Goal: Download file/media

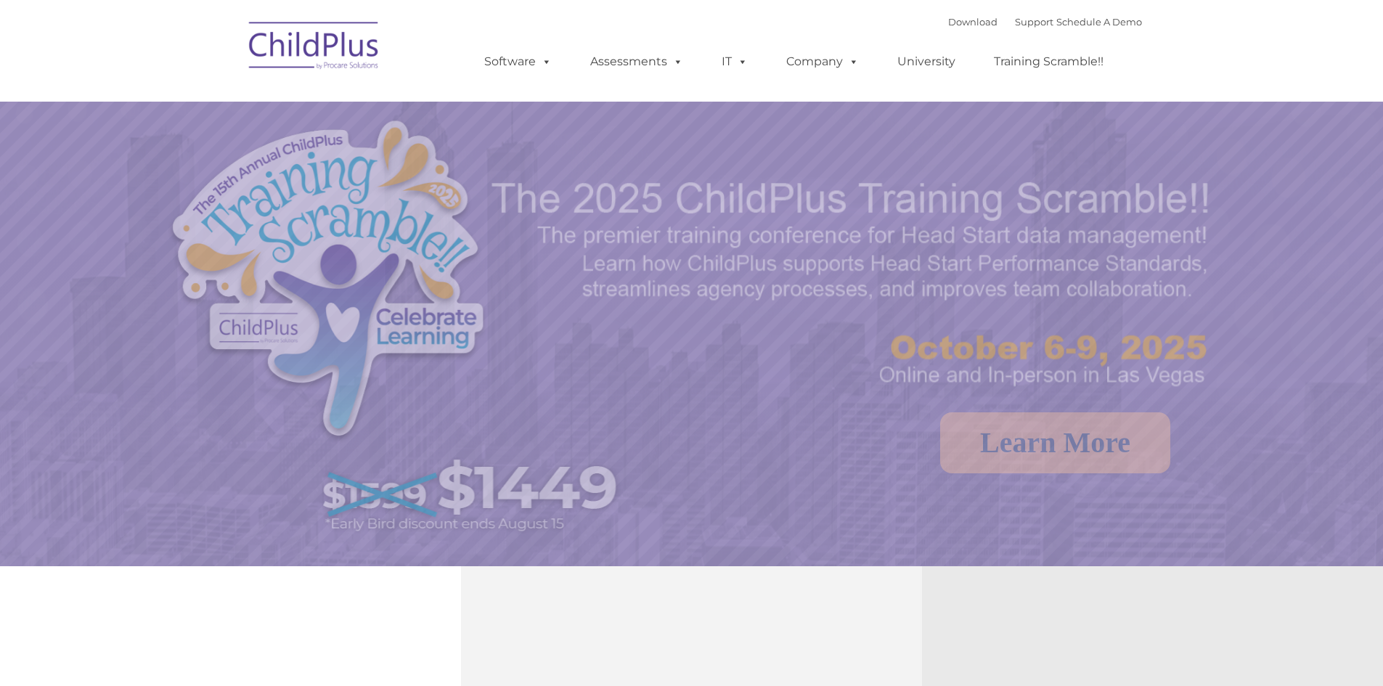
select select "MEDIUM"
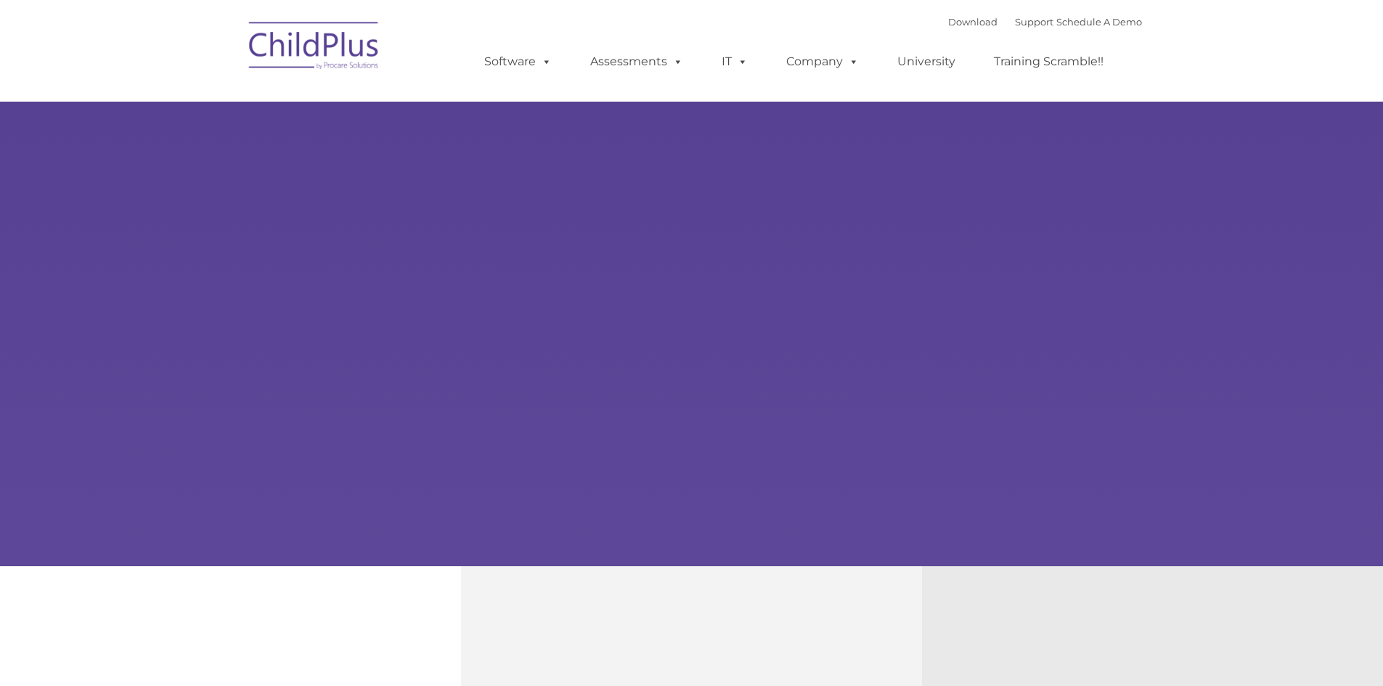
type input ""
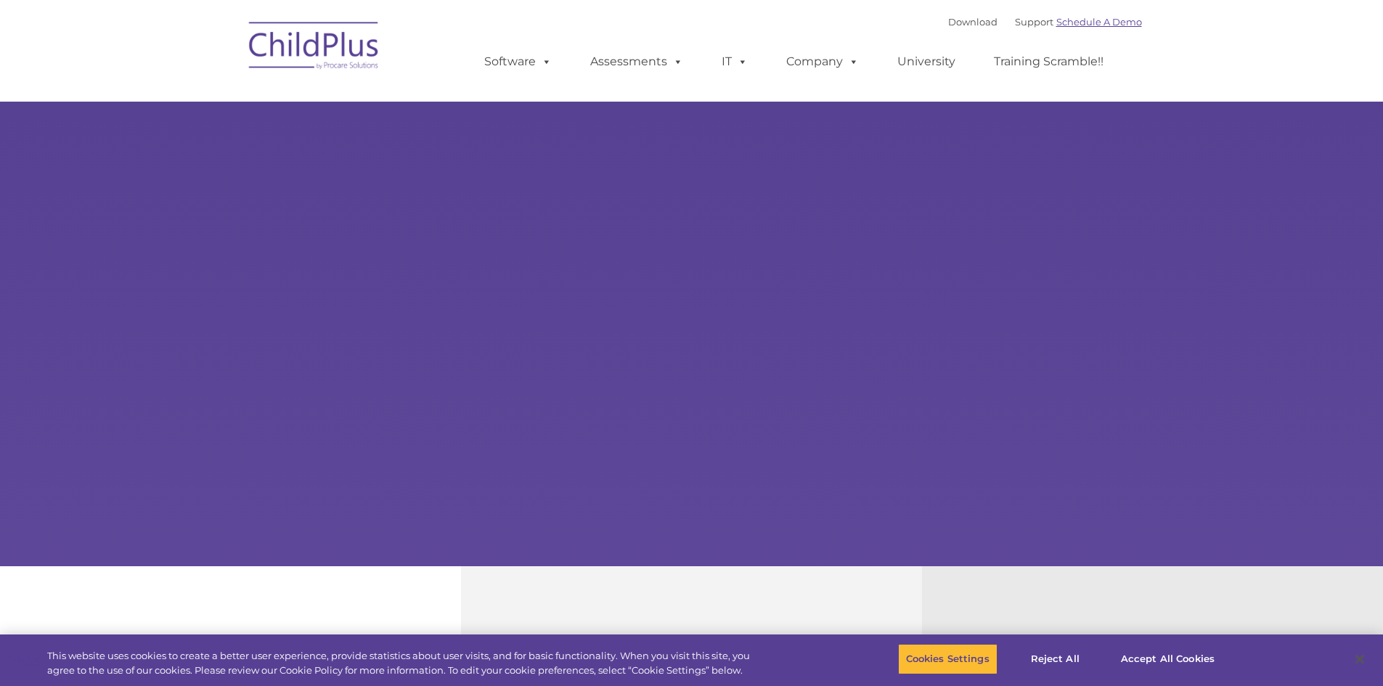
select select "MEDIUM"
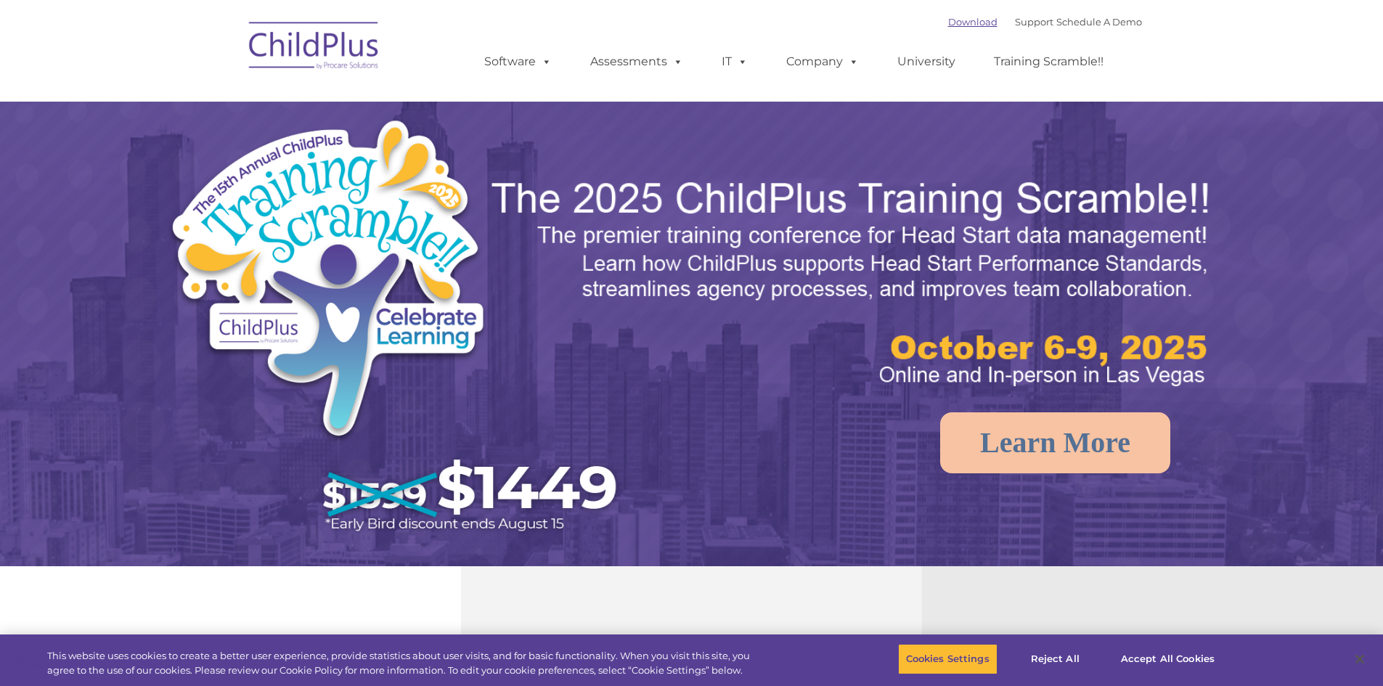
click at [960, 22] on link "Download" at bounding box center [972, 22] width 49 height 12
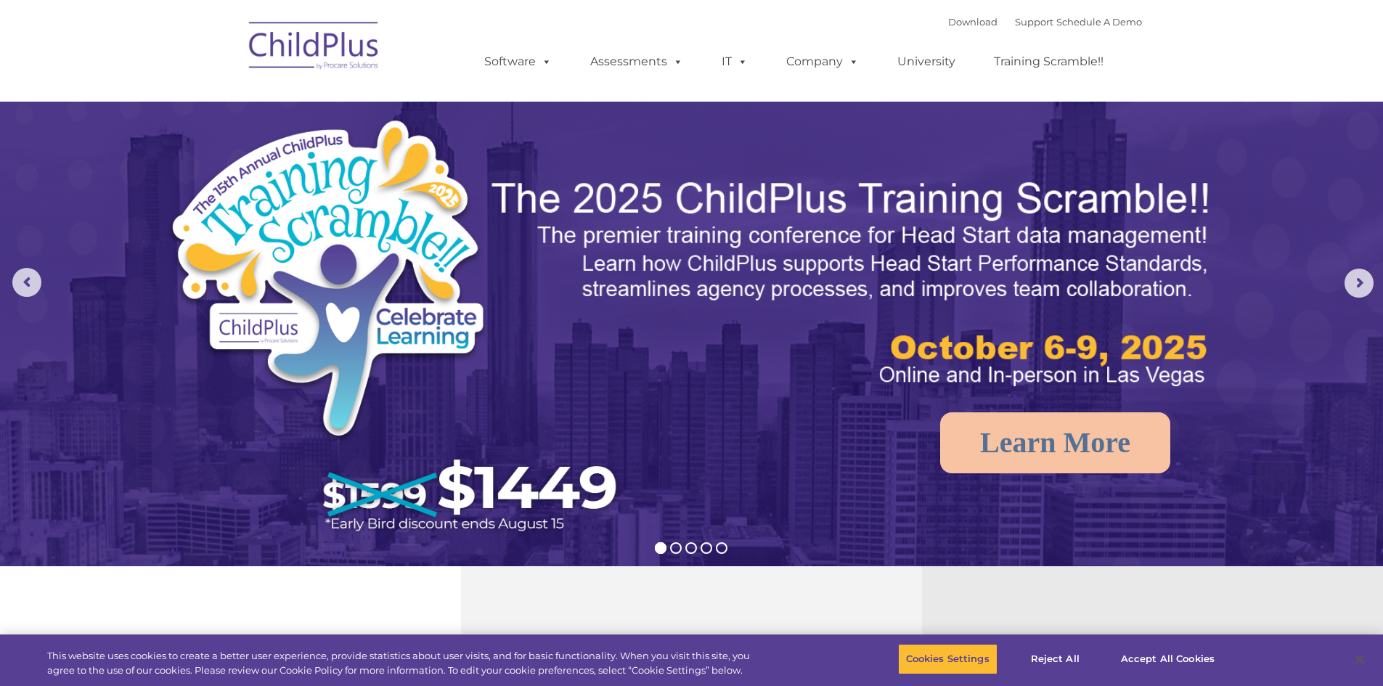
click at [948, 28] on div "Download Support | Schedule A Demo " at bounding box center [1045, 22] width 194 height 22
click at [948, 18] on link "Download" at bounding box center [972, 22] width 49 height 12
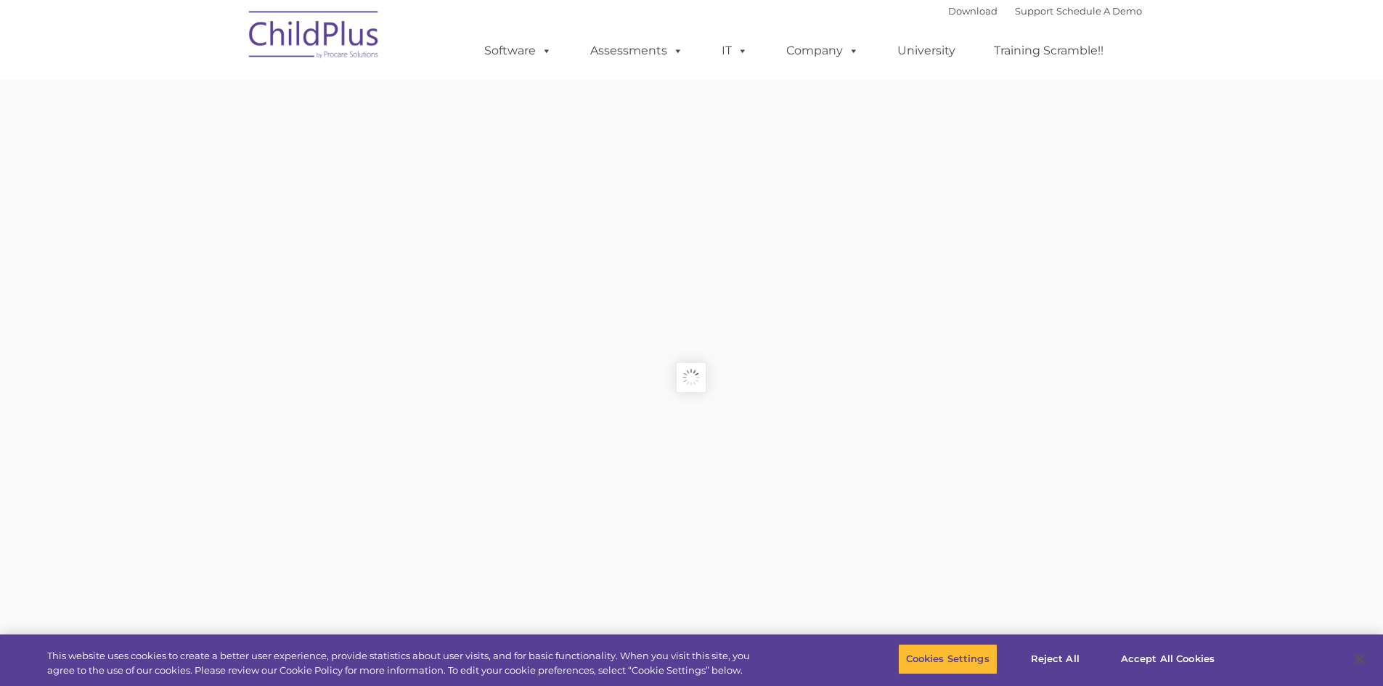
type input ""
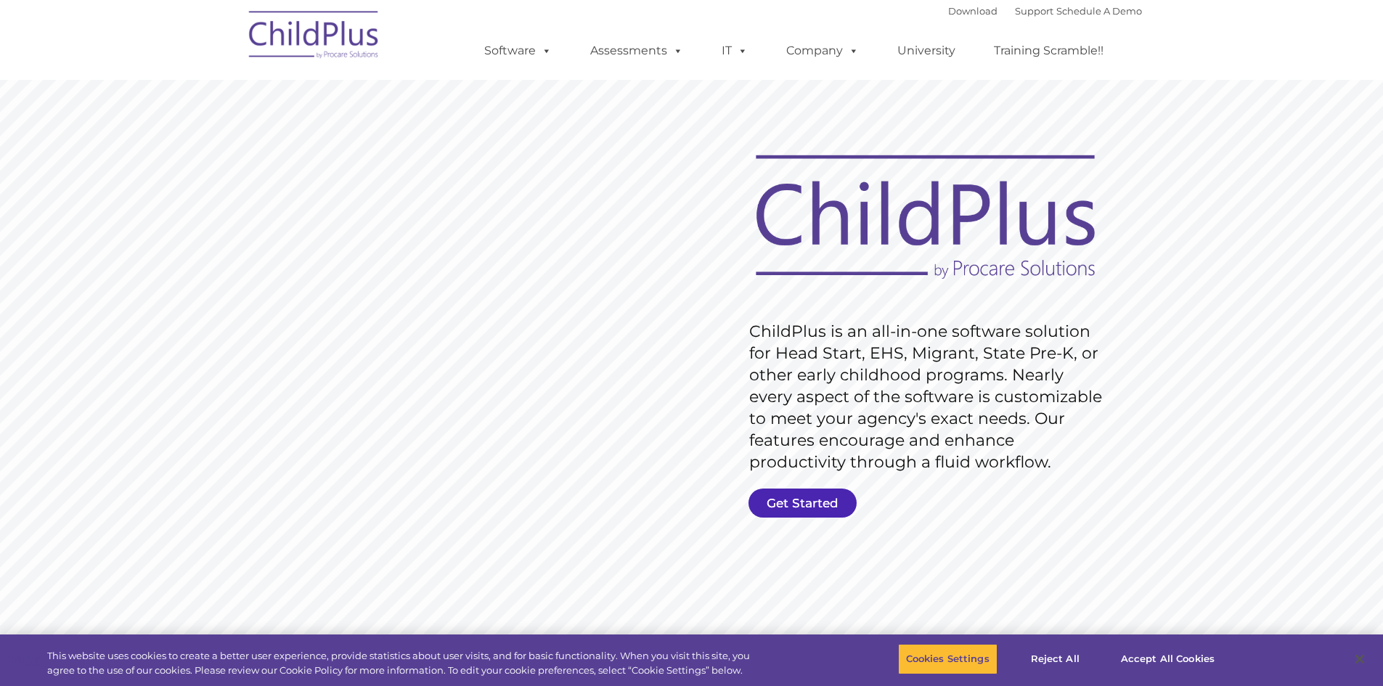
click at [845, 499] on link "Get Started" at bounding box center [802, 503] width 108 height 29
click at [497, 52] on link "Software" at bounding box center [518, 50] width 97 height 29
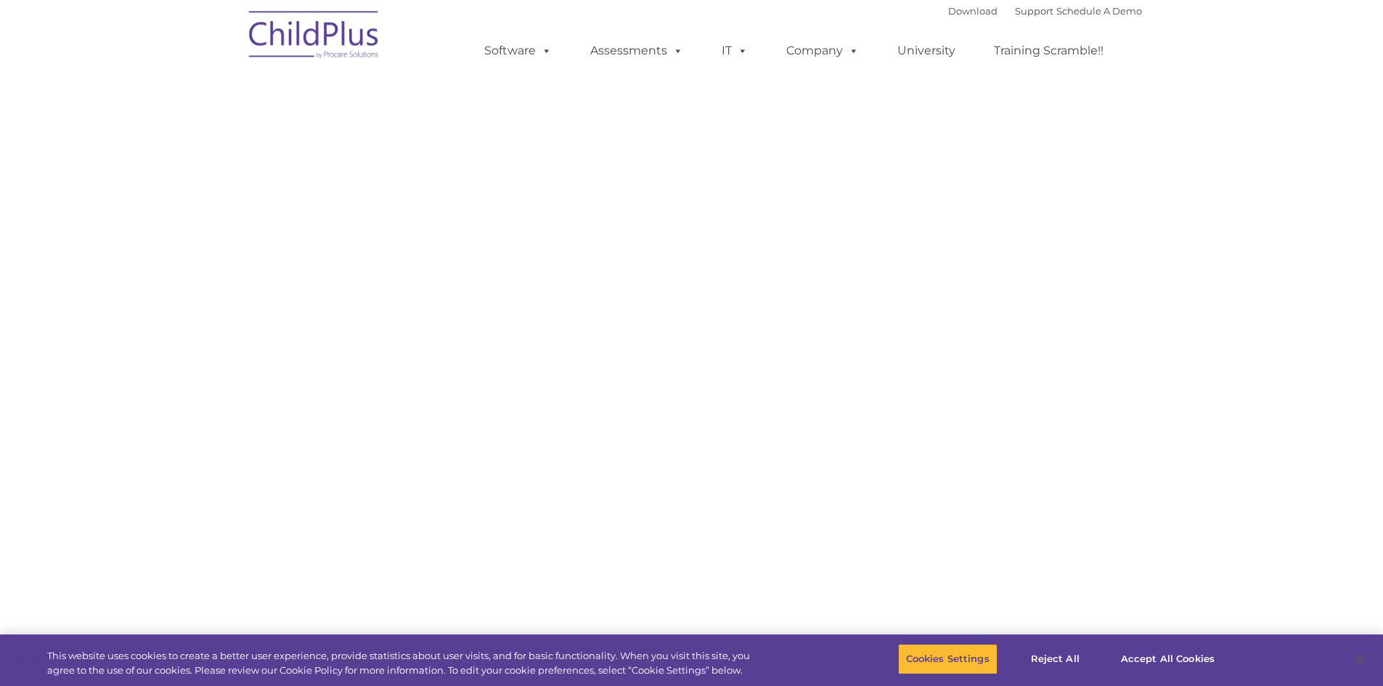
select select "MEDIUM"
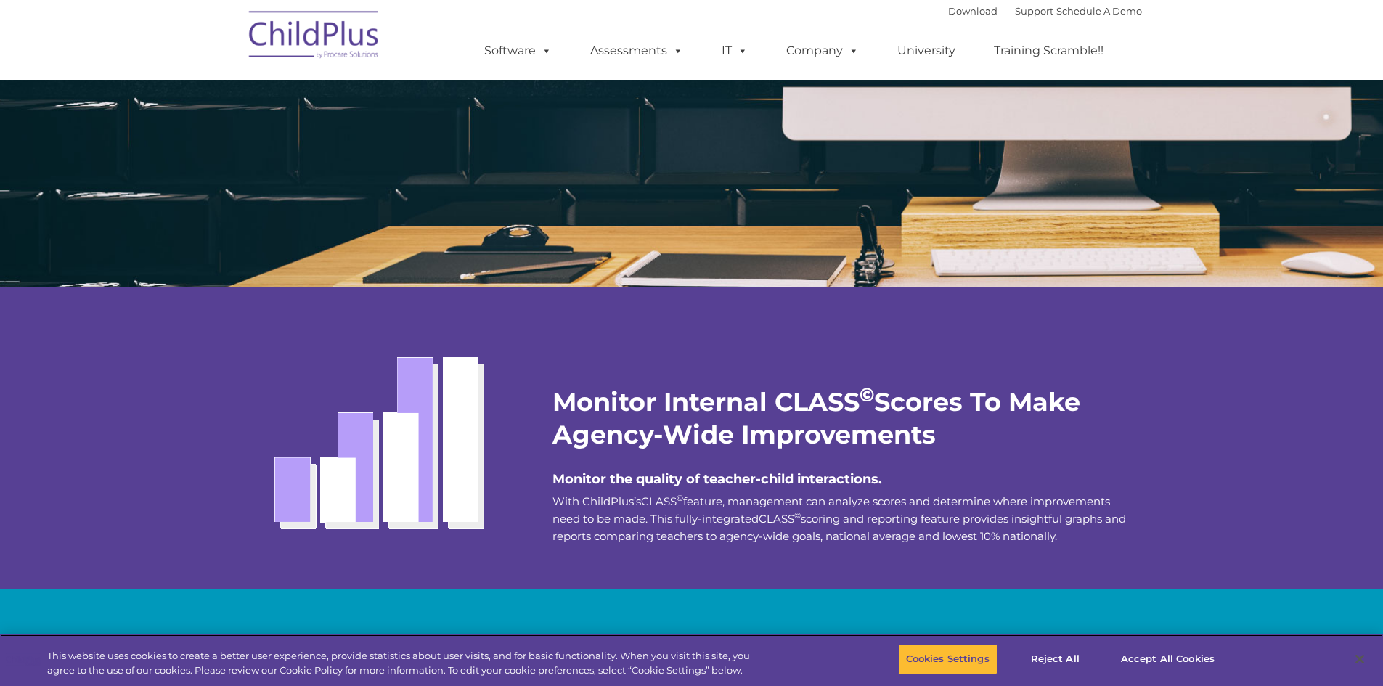
scroll to position [2385, 0]
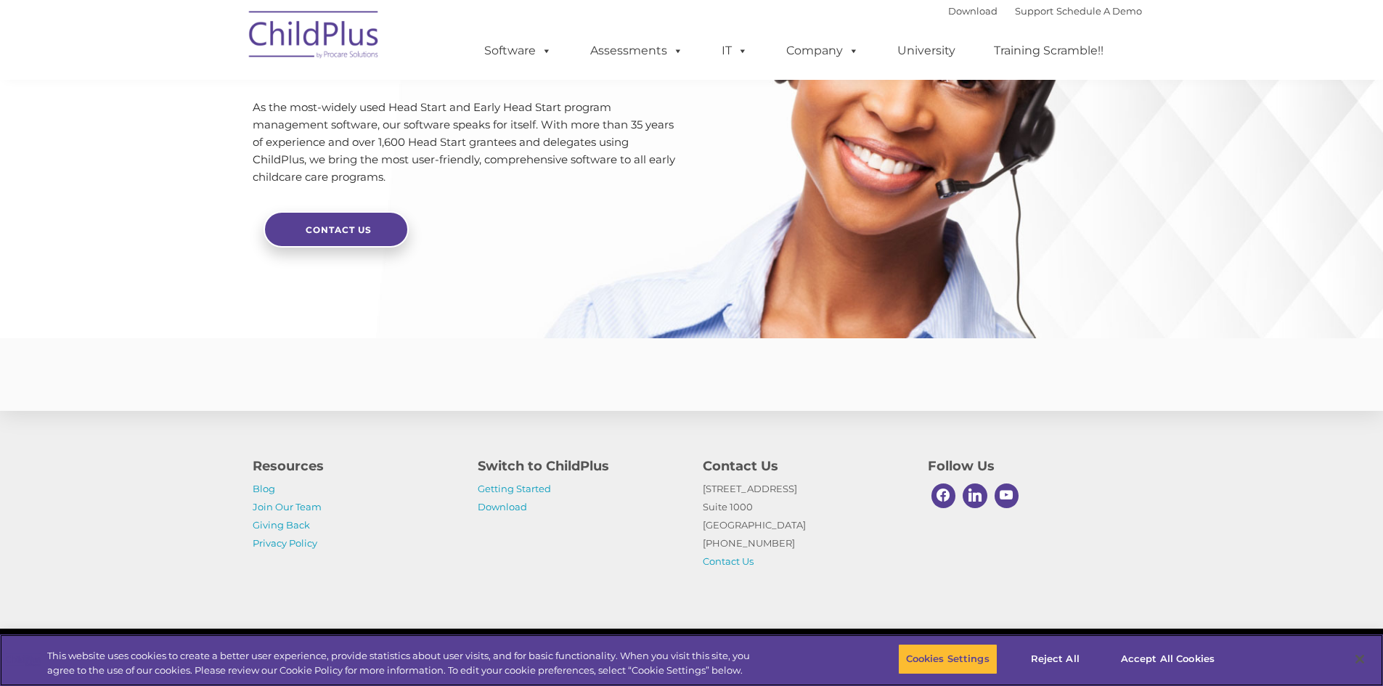
scroll to position [3402, 0]
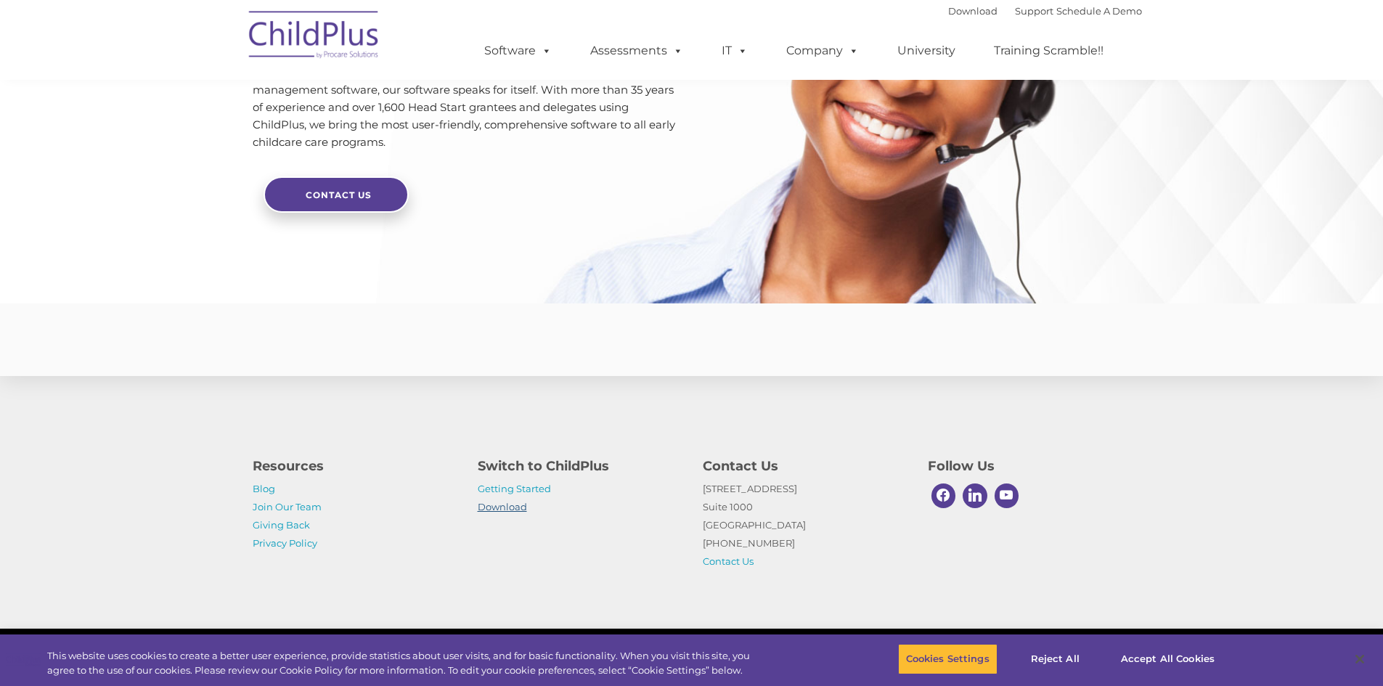
click at [507, 507] on link "Download" at bounding box center [502, 507] width 49 height 12
